Goal: Information Seeking & Learning: Learn about a topic

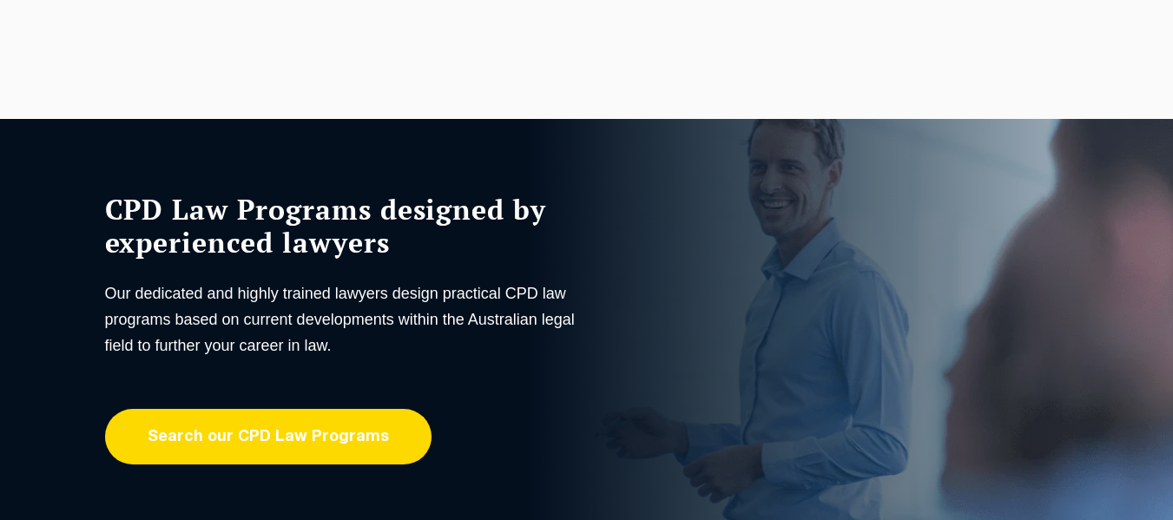
click at [267, 445] on link "Search our CPD Law Programs" at bounding box center [268, 437] width 327 height 56
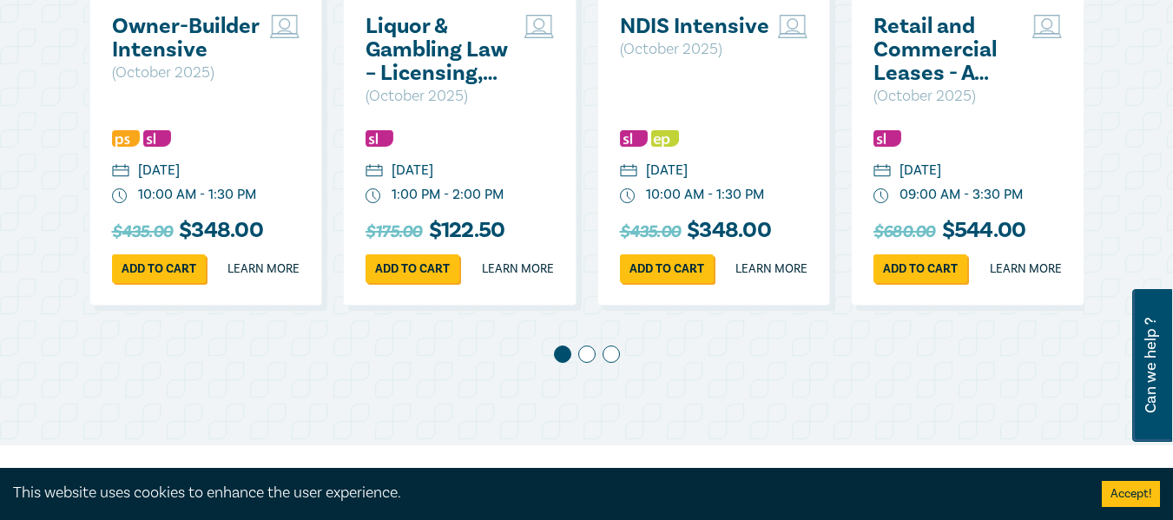
scroll to position [1011, 0]
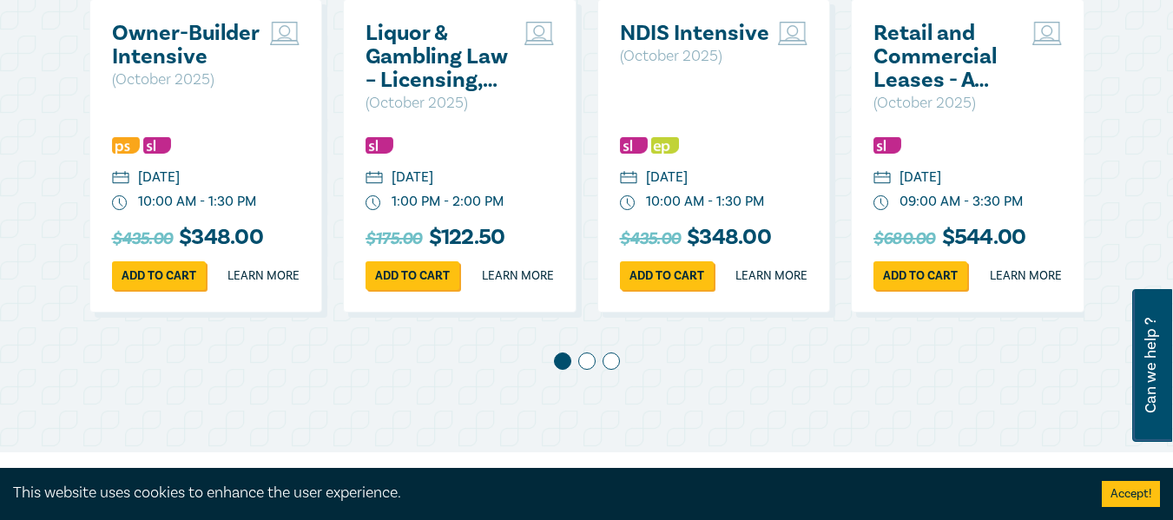
click at [584, 370] on span at bounding box center [586, 361] width 17 height 17
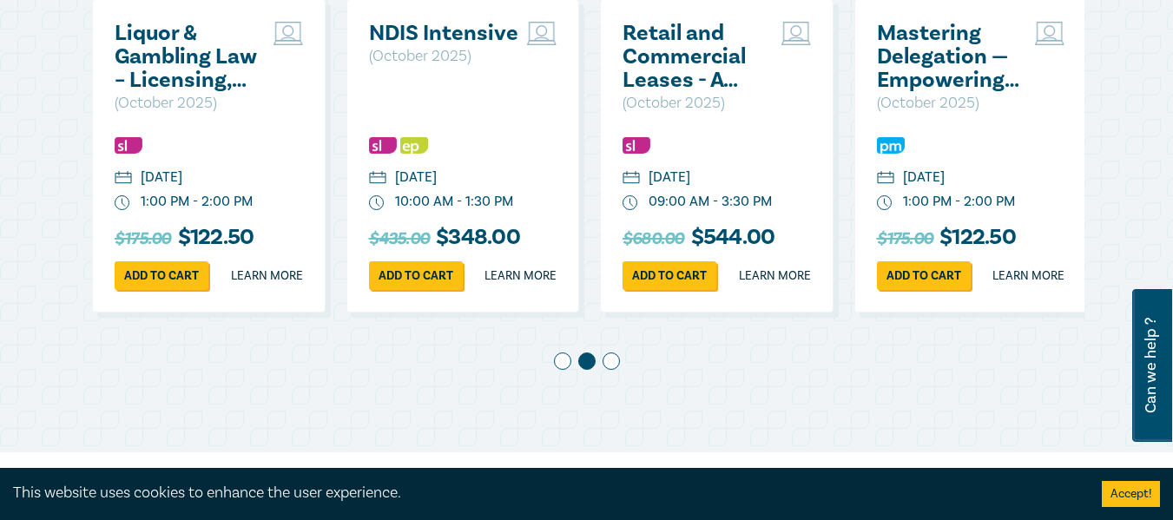
scroll to position [0, 254]
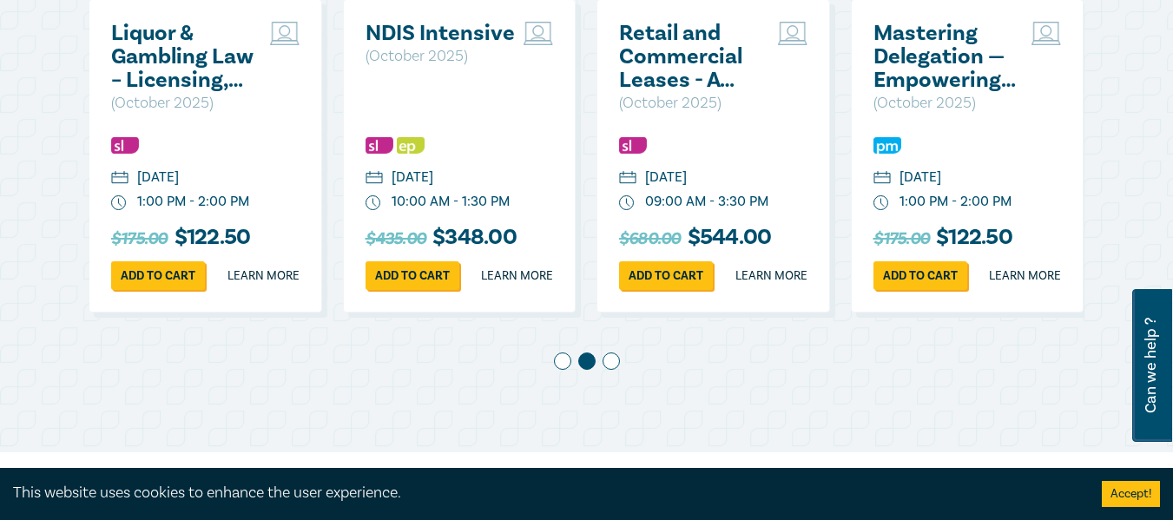
click at [605, 370] on span at bounding box center [611, 361] width 17 height 17
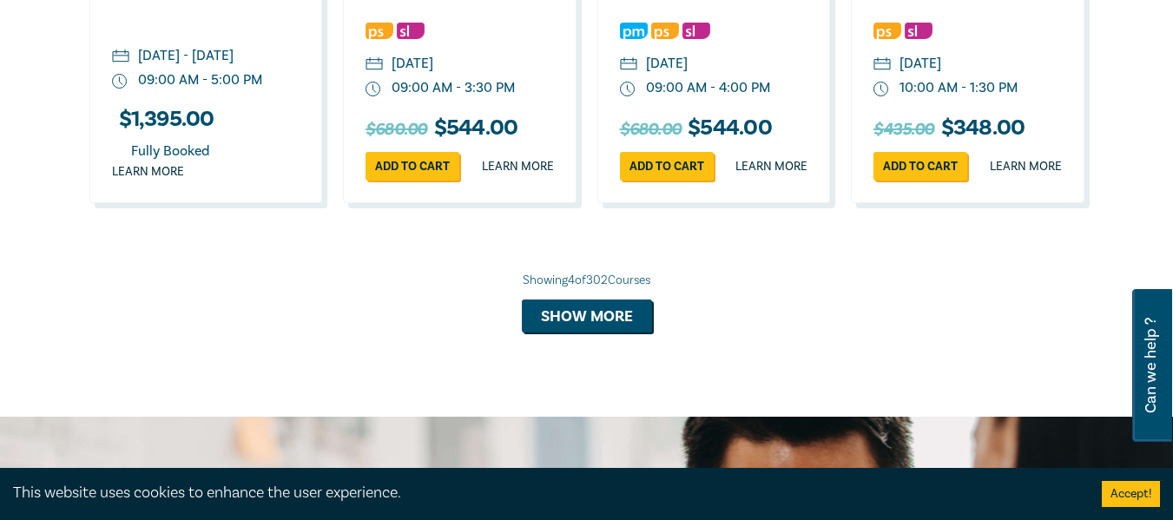
scroll to position [1831, 0]
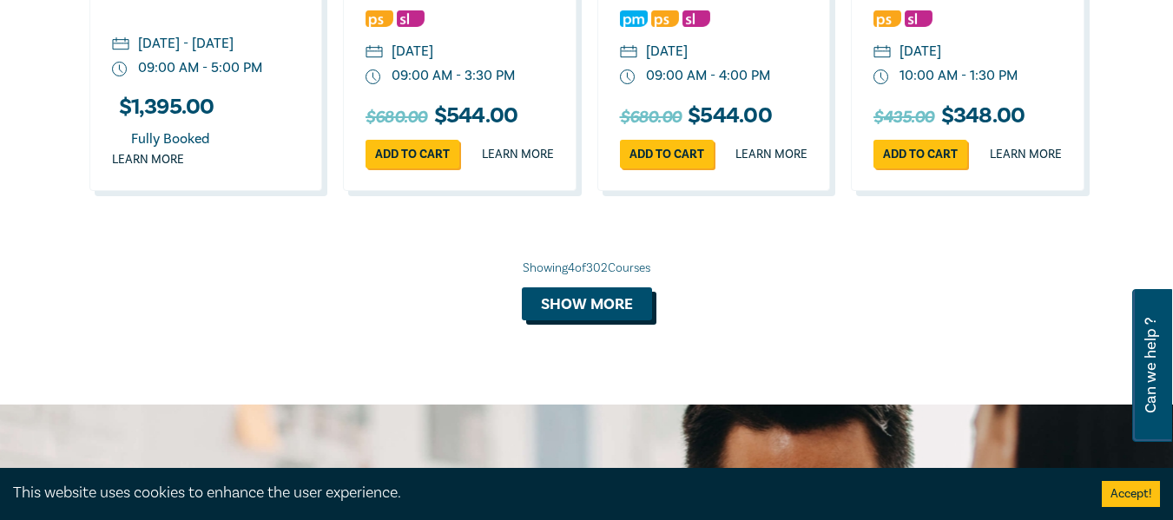
click at [624, 320] on button "Show more" at bounding box center [587, 303] width 130 height 33
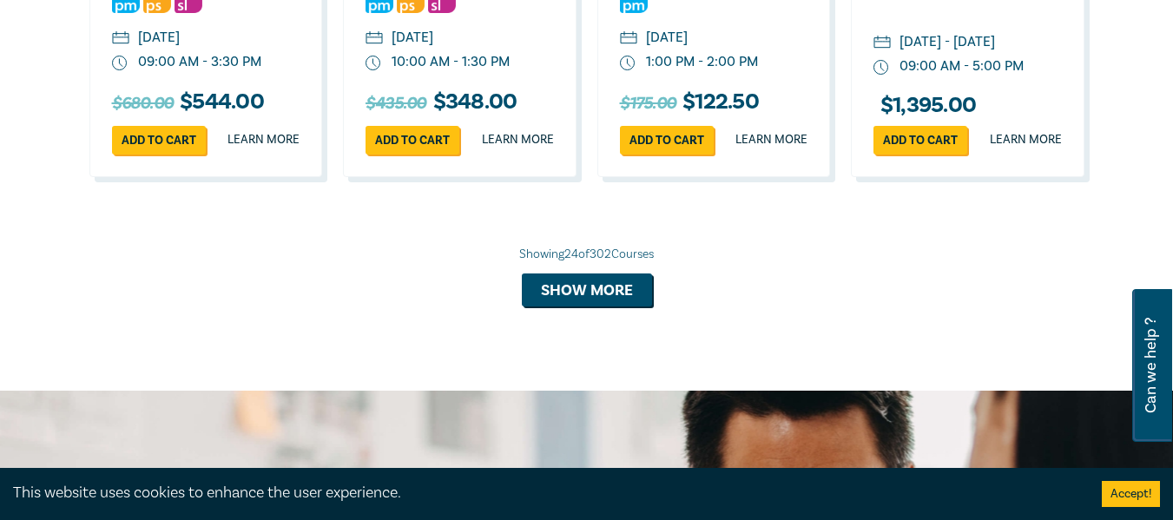
scroll to position [3567, 0]
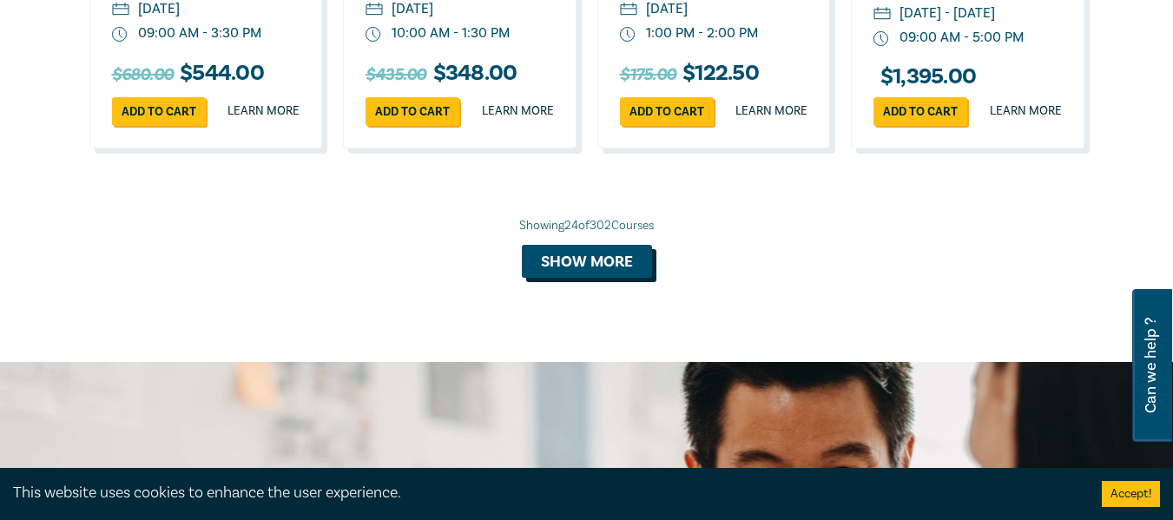
click at [587, 278] on button "Show more" at bounding box center [587, 261] width 130 height 33
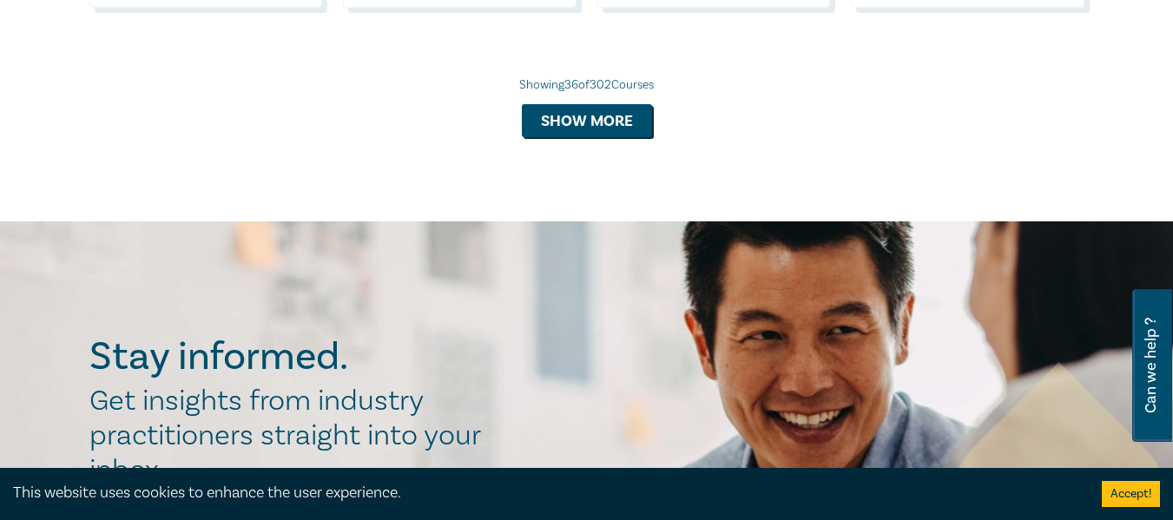
scroll to position [4735, 0]
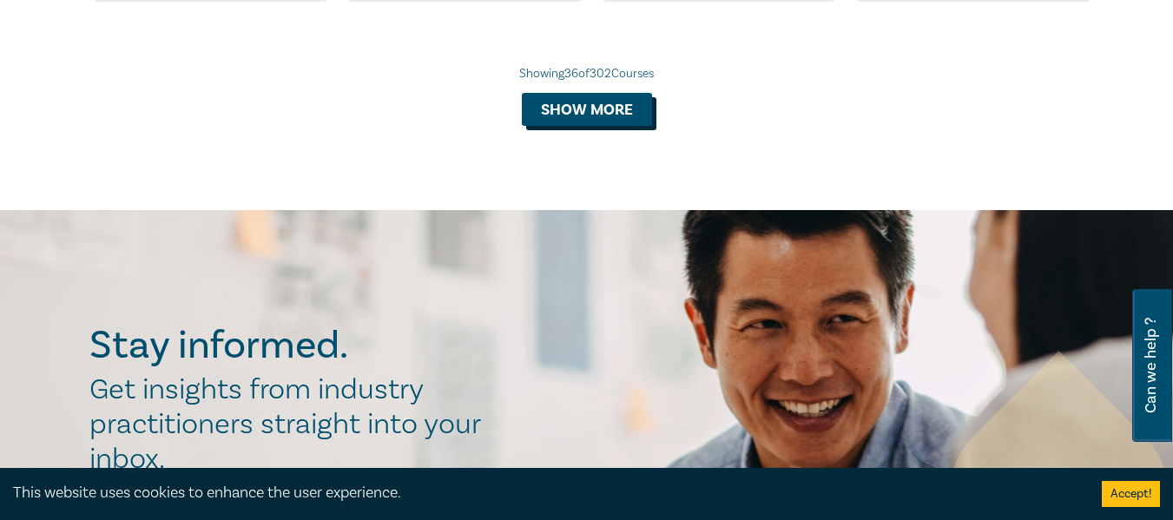
click at [600, 126] on button "Show more" at bounding box center [587, 109] width 130 height 33
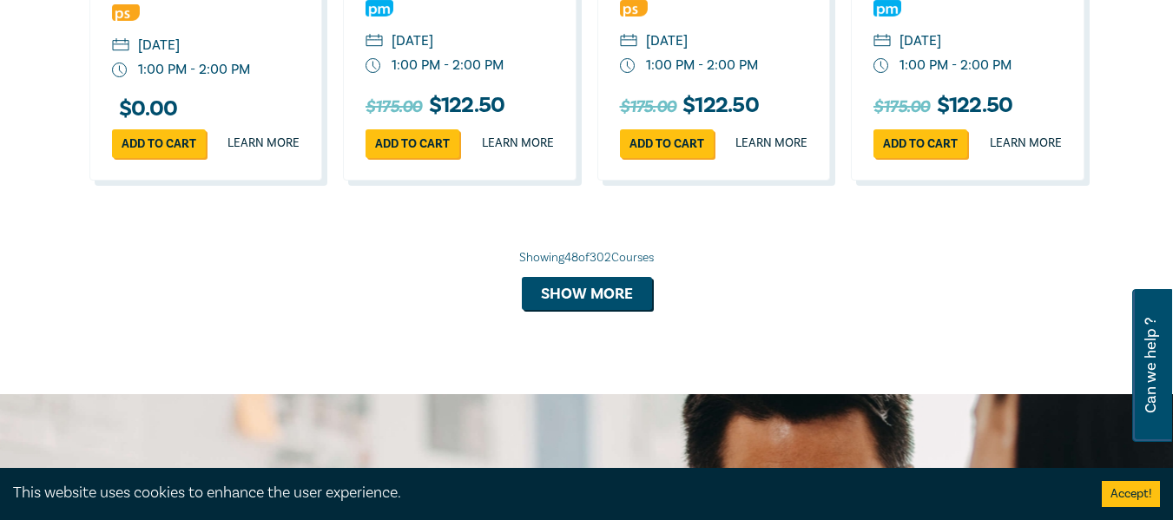
scroll to position [5712, 0]
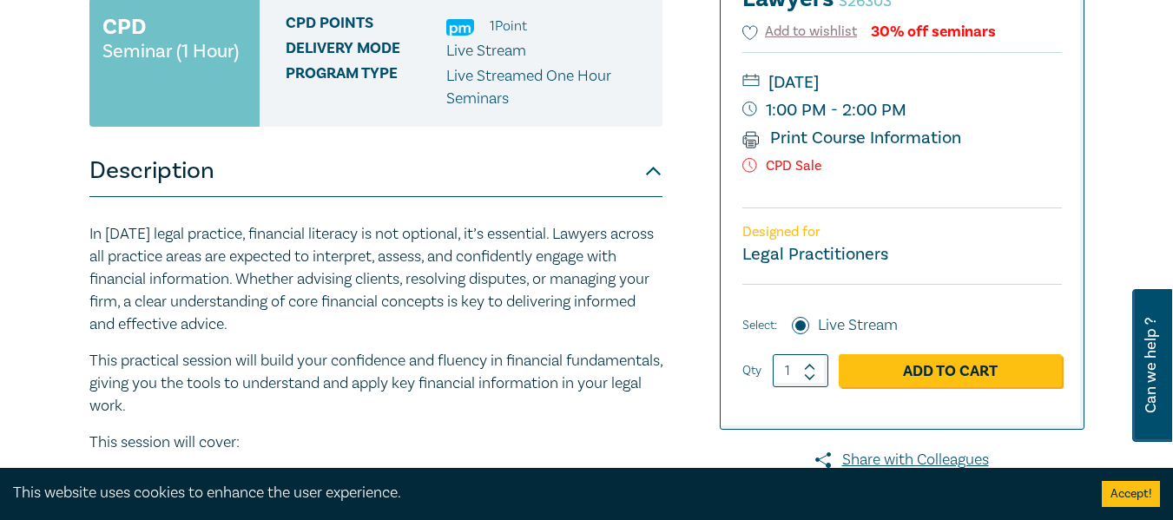
scroll to position [243, 0]
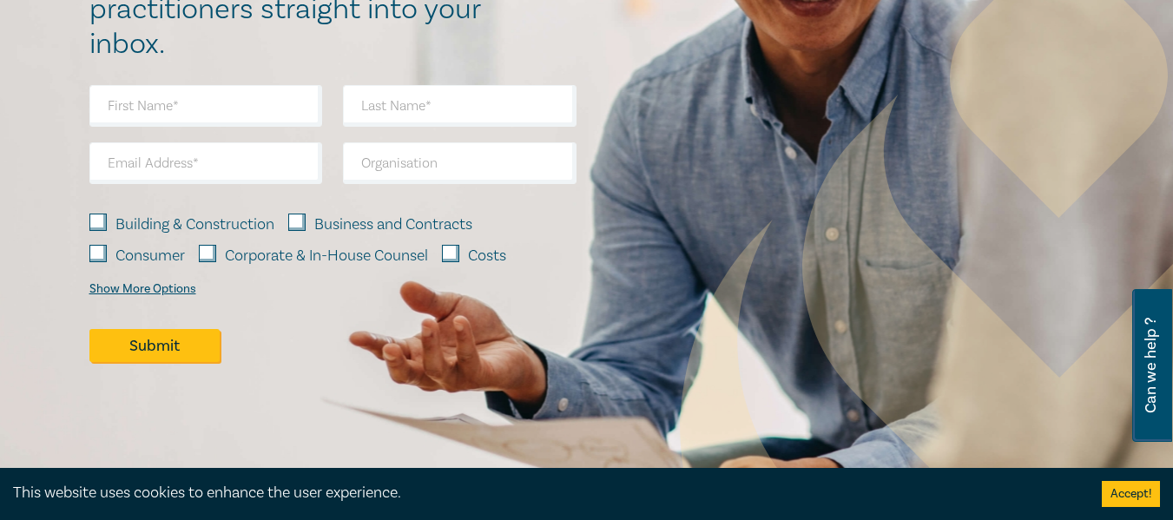
scroll to position [2436, 0]
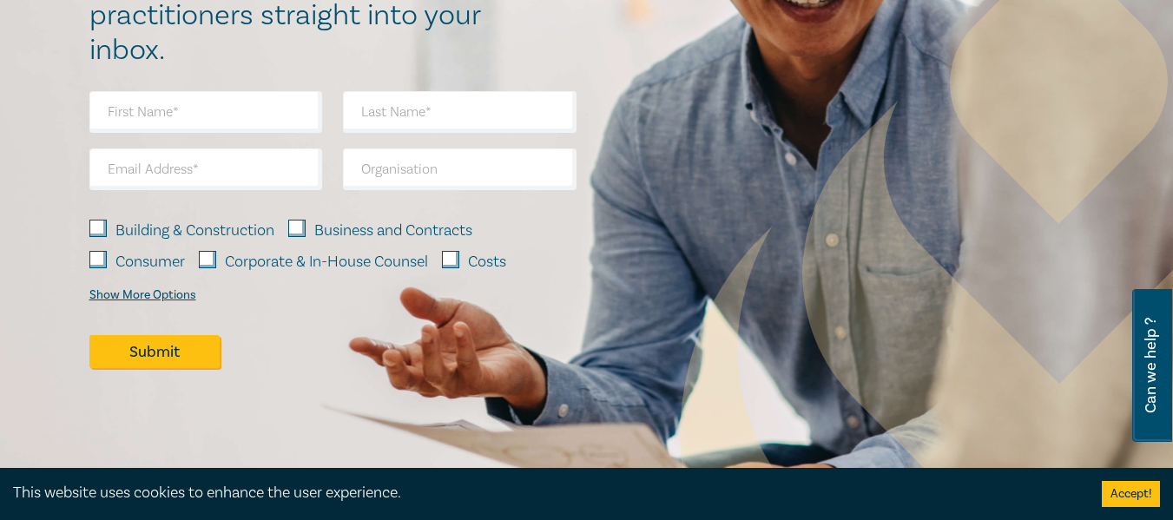
click at [117, 302] on div "Show More Options" at bounding box center [142, 295] width 107 height 14
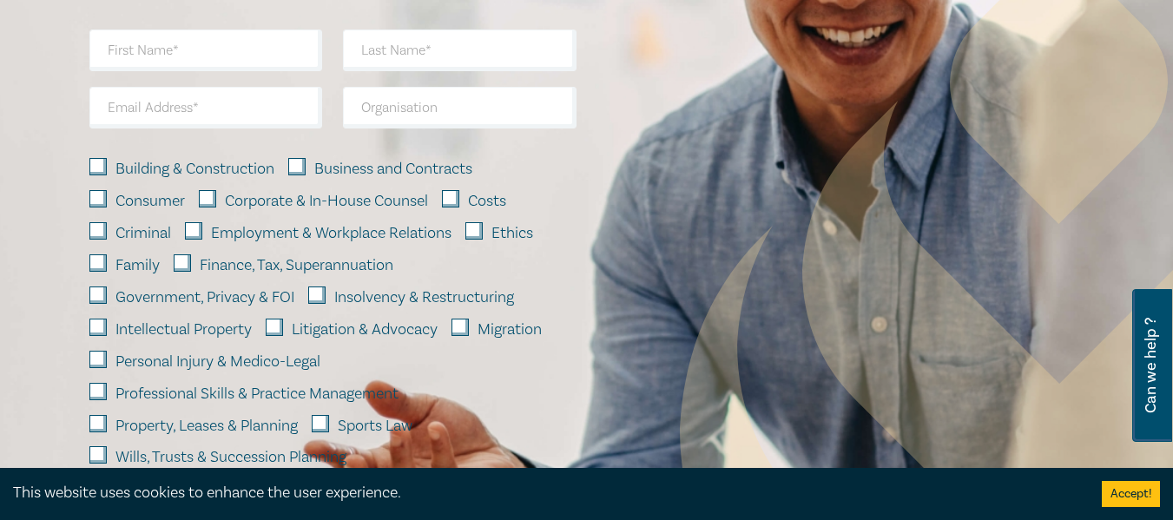
click at [359, 309] on label "Insolvency & Restructuring" at bounding box center [424, 298] width 180 height 23
click at [326, 304] on input "Insolvency & Restructuring" at bounding box center [316, 295] width 17 height 17
checkbox input "true"
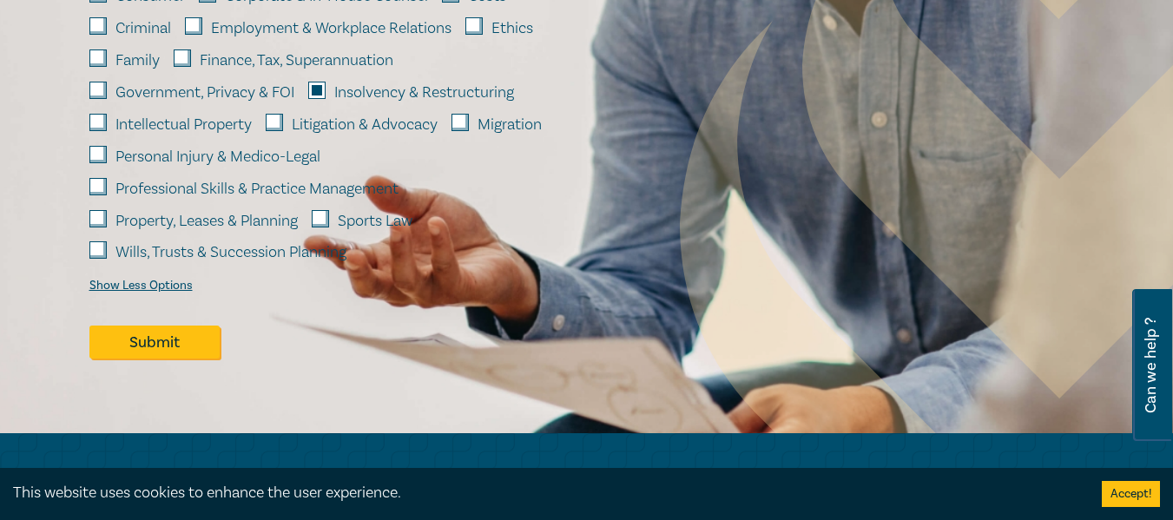
scroll to position [2647, 0]
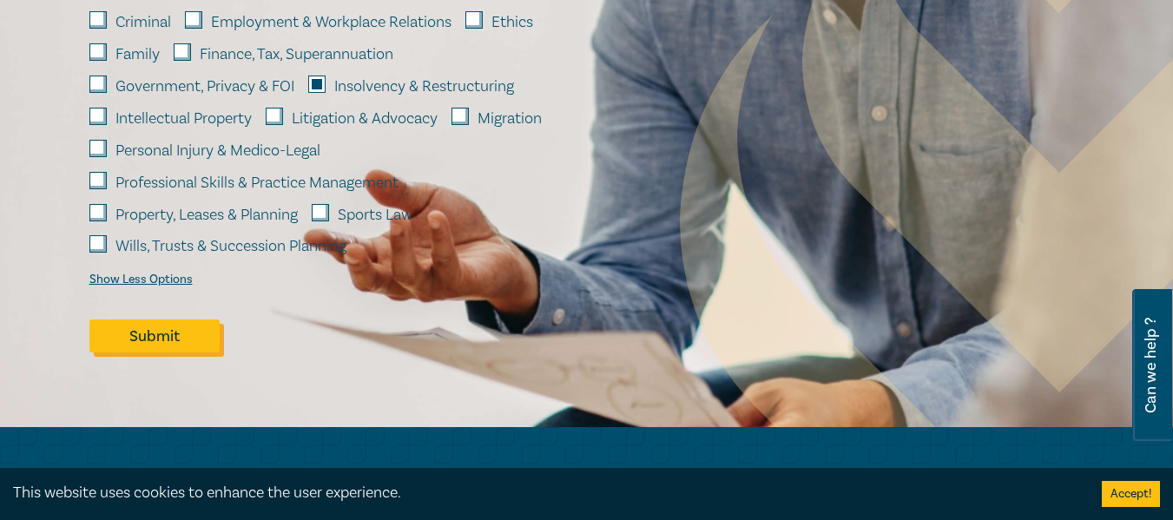
click at [136, 353] on button "Submit" at bounding box center [154, 336] width 130 height 33
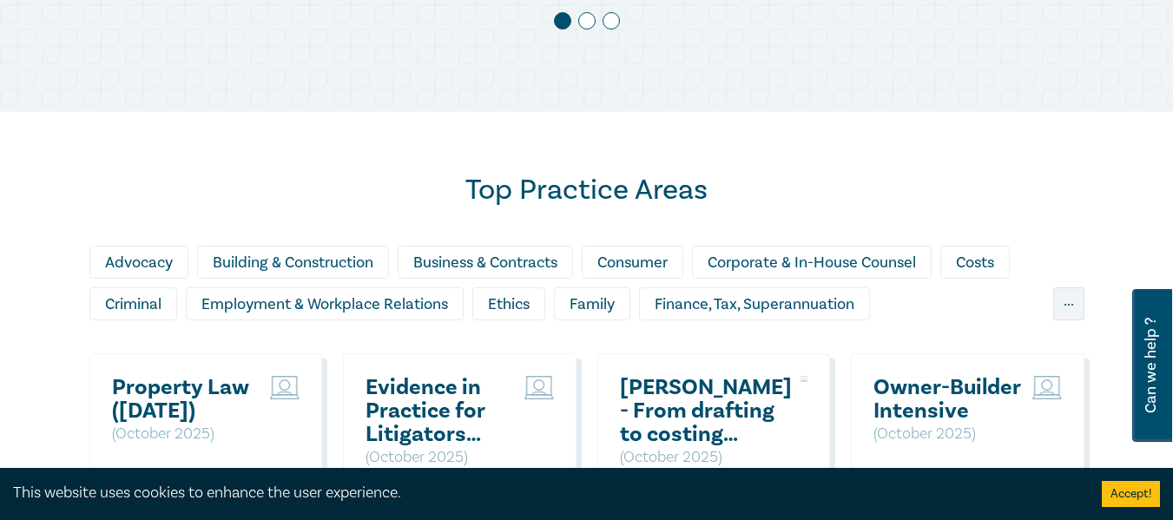
scroll to position [1325, 0]
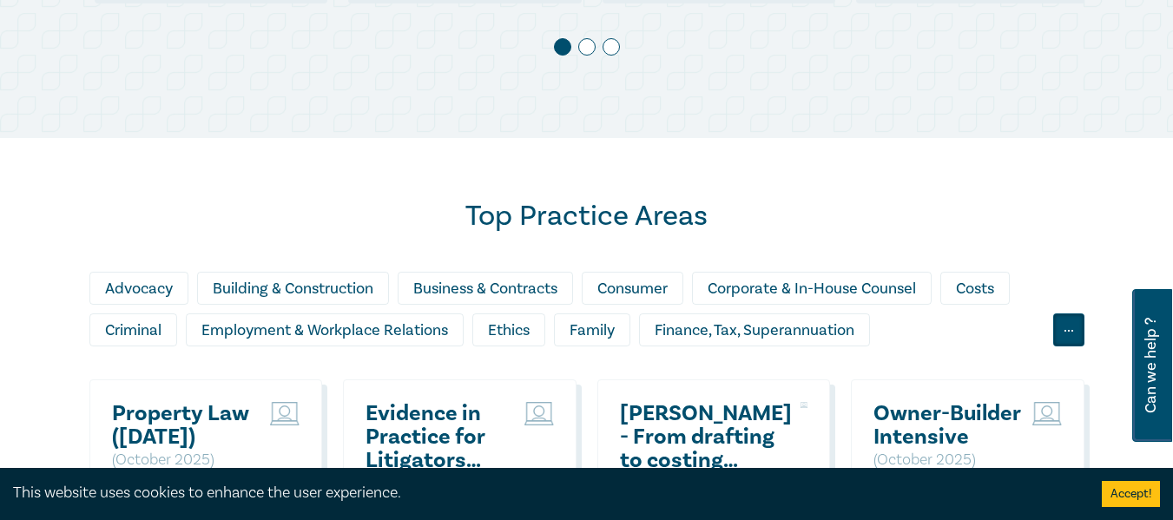
click at [1070, 346] on div "..." at bounding box center [1068, 329] width 31 height 33
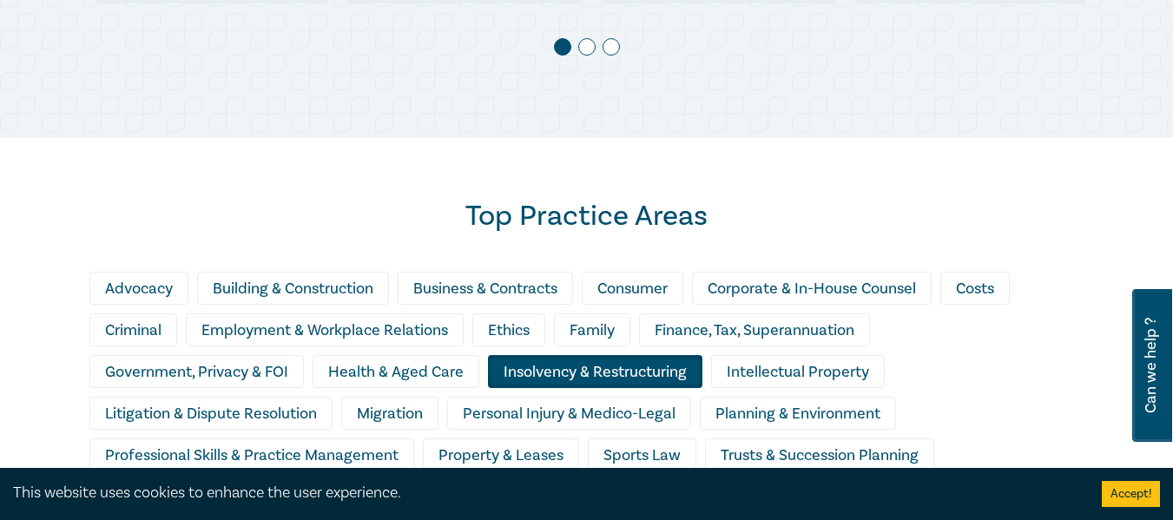
click at [553, 388] on div "Insolvency & Restructuring" at bounding box center [595, 371] width 214 height 33
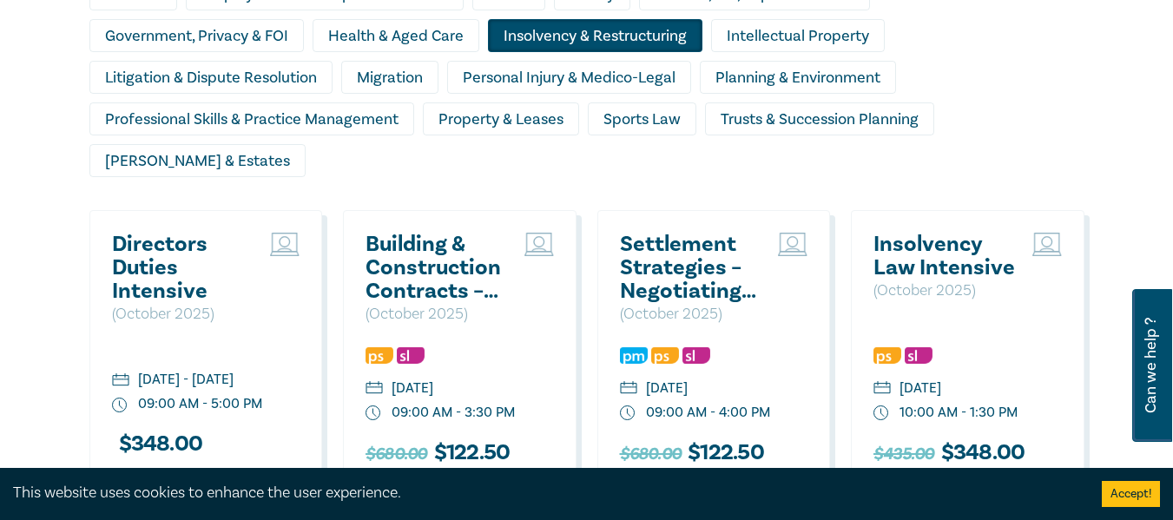
scroll to position [1647, 0]
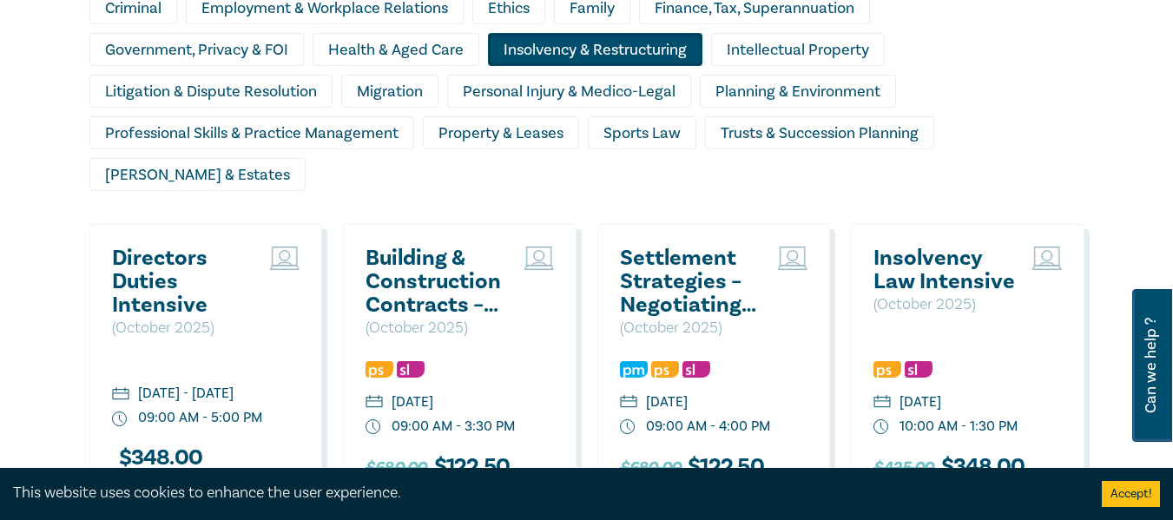
click at [549, 66] on div "Insolvency & Restructuring" at bounding box center [595, 49] width 214 height 33
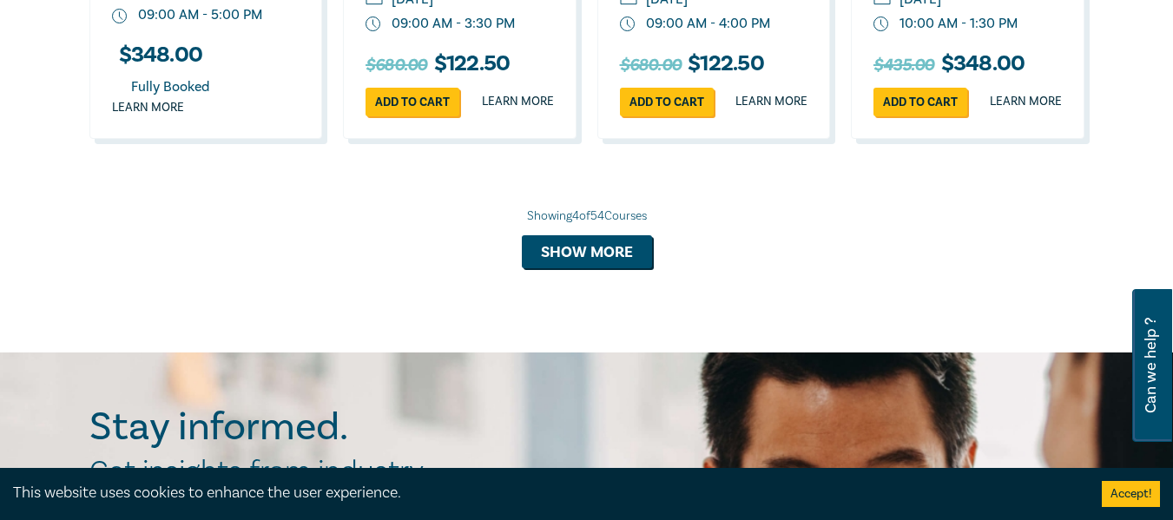
scroll to position [2057, 0]
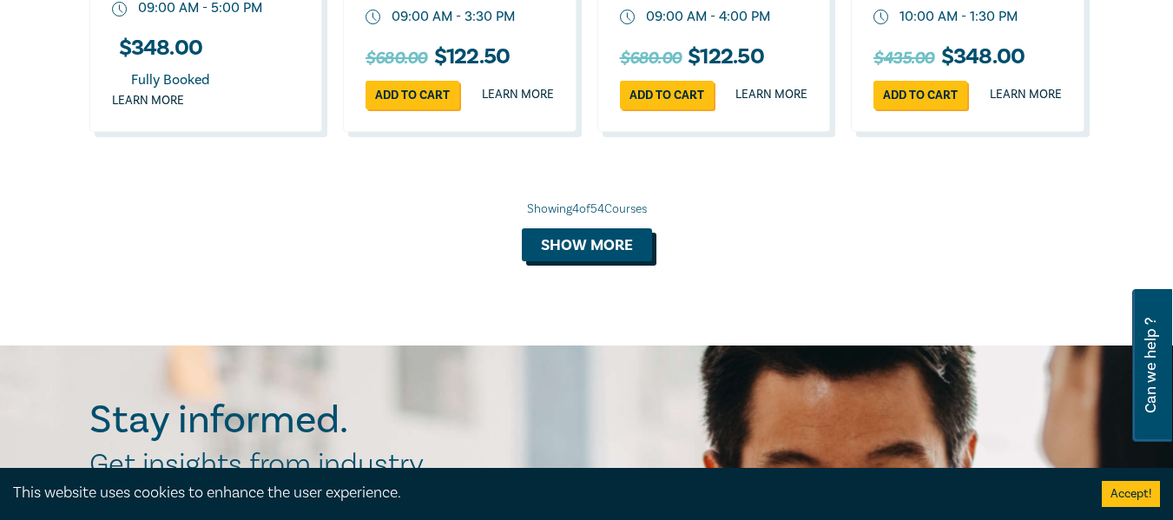
click at [571, 261] on button "Show more" at bounding box center [587, 244] width 130 height 33
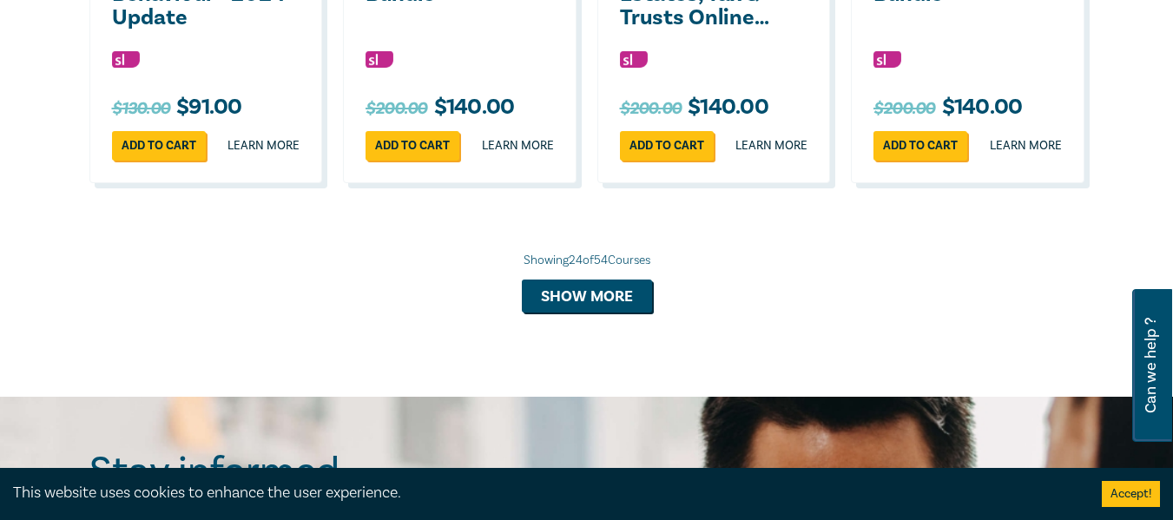
scroll to position [3295, 0]
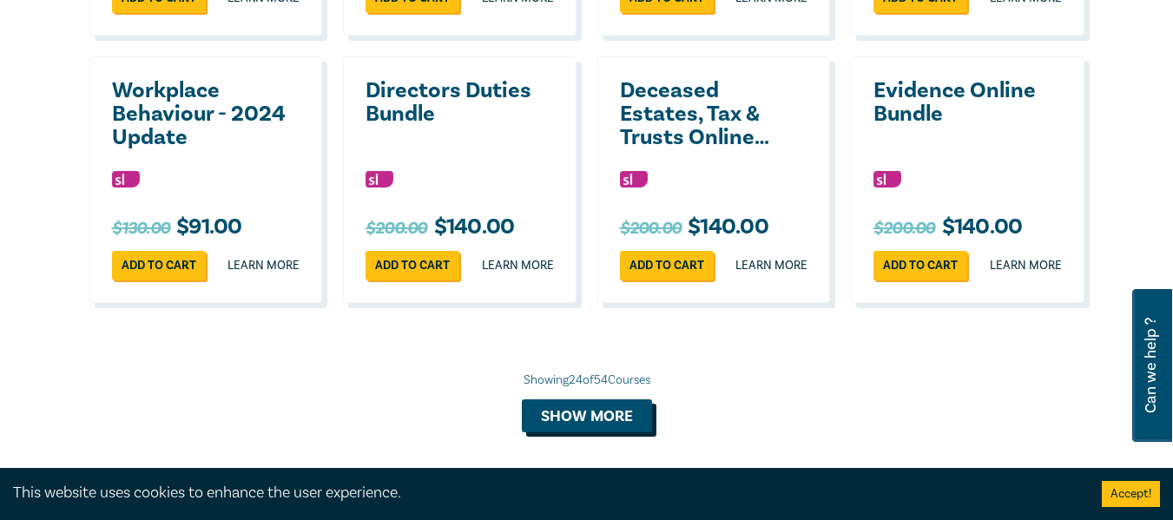
click at [555, 432] on button "Show more" at bounding box center [587, 415] width 130 height 33
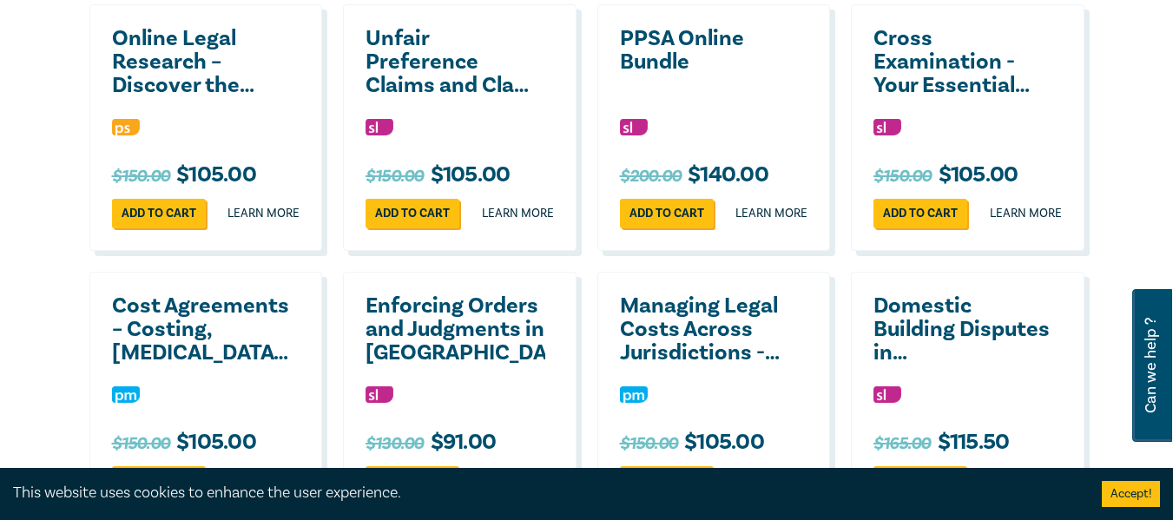
scroll to position [3903, 0]
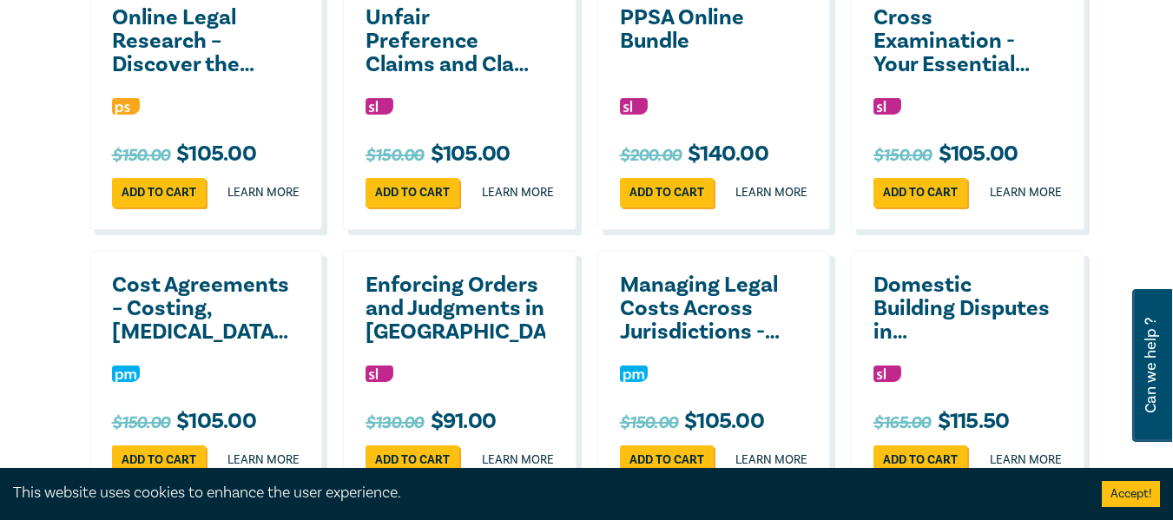
click at [465, 76] on h2 "Unfair Preference Claims and Claw Backs" at bounding box center [456, 41] width 180 height 70
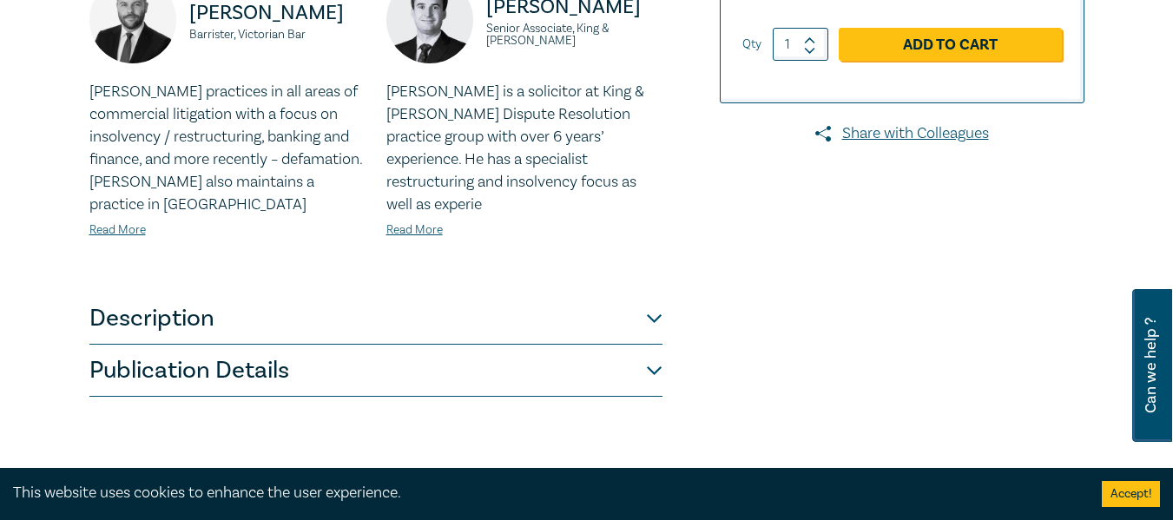
scroll to position [595, 0]
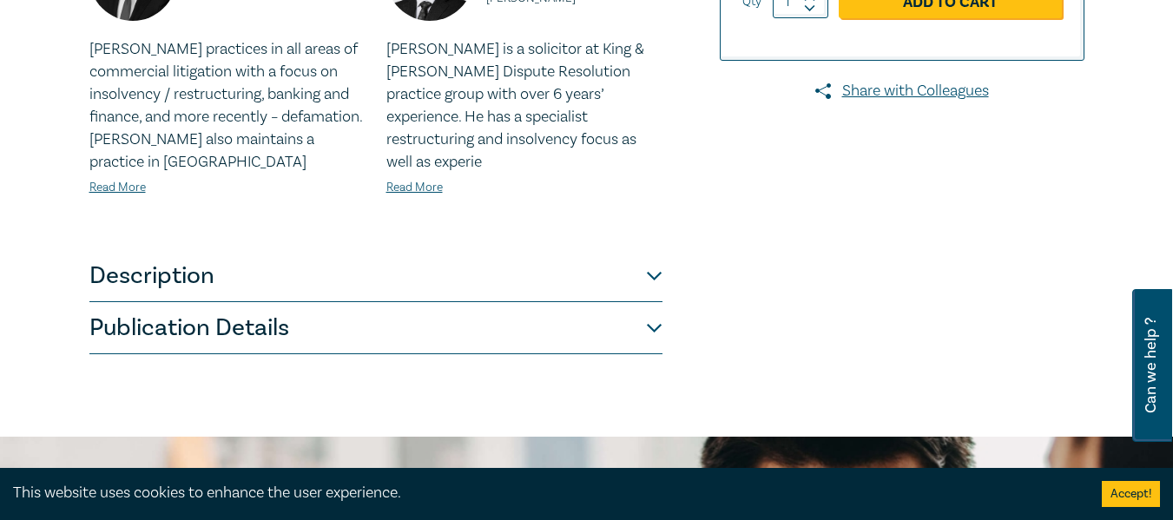
click at [655, 272] on button "Description" at bounding box center [375, 276] width 573 height 52
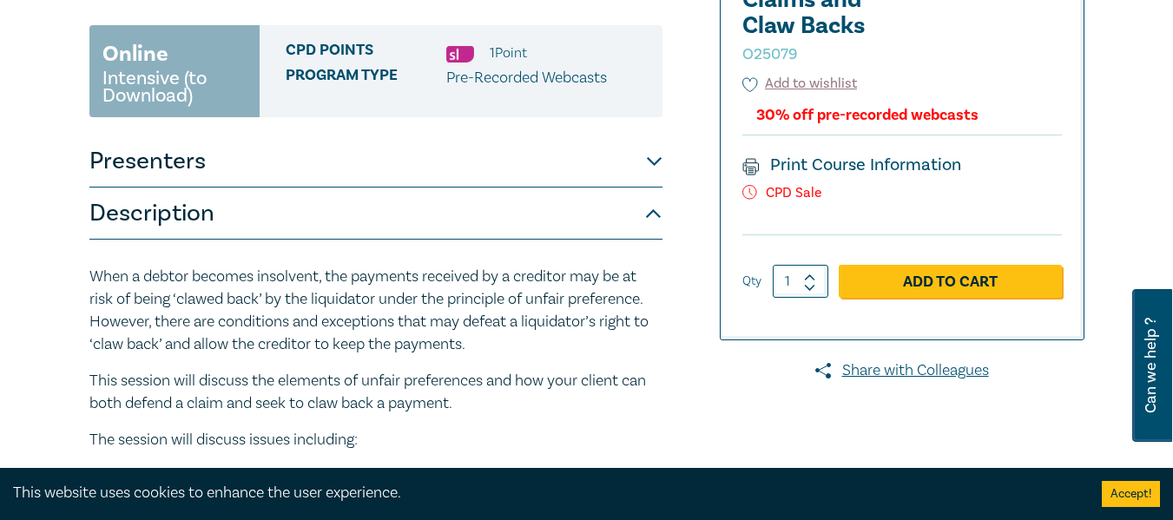
scroll to position [162, 0]
